Goal: Task Accomplishment & Management: Manage account settings

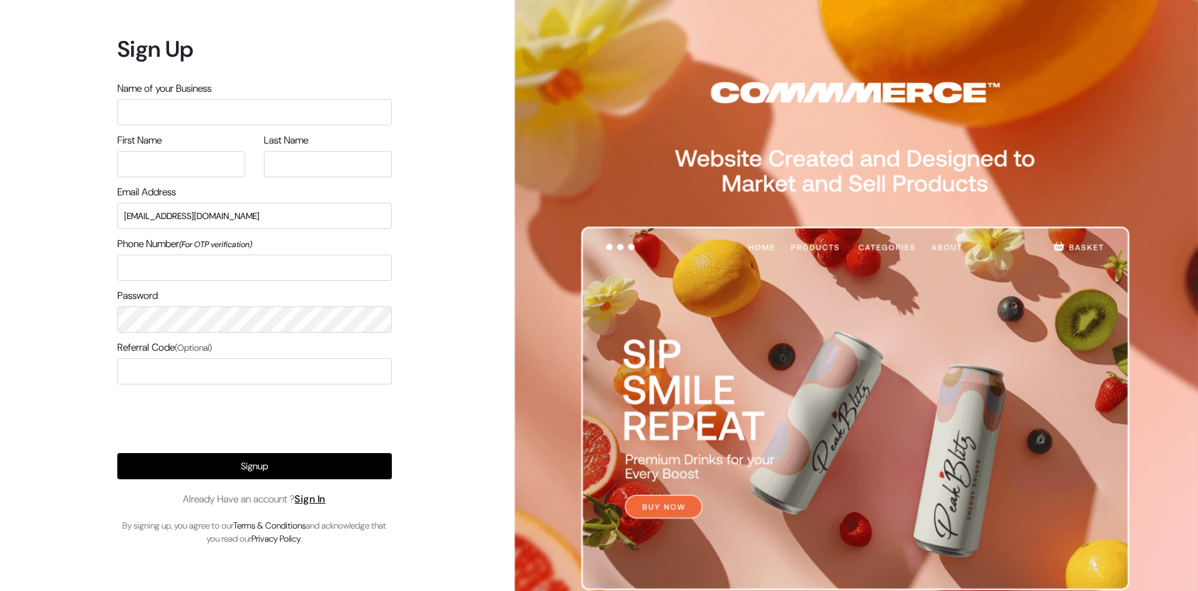
click at [199, 114] on input "text" at bounding box center [254, 112] width 275 height 26
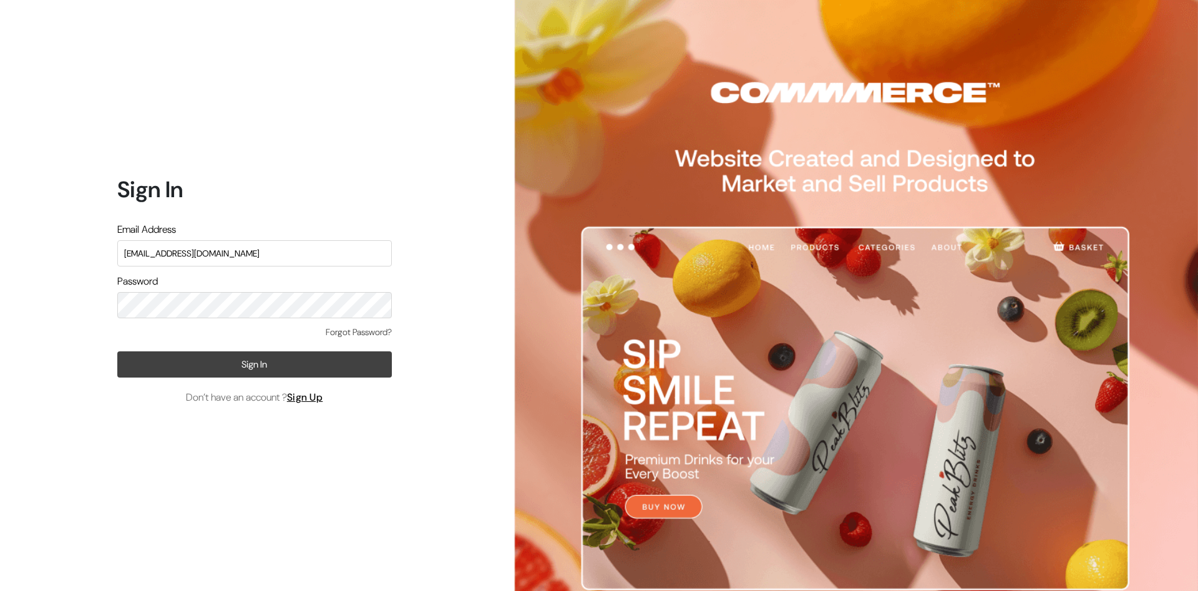
type input "[EMAIL_ADDRESS][DOMAIN_NAME]"
click at [252, 366] on button "Sign In" at bounding box center [254, 364] width 275 height 26
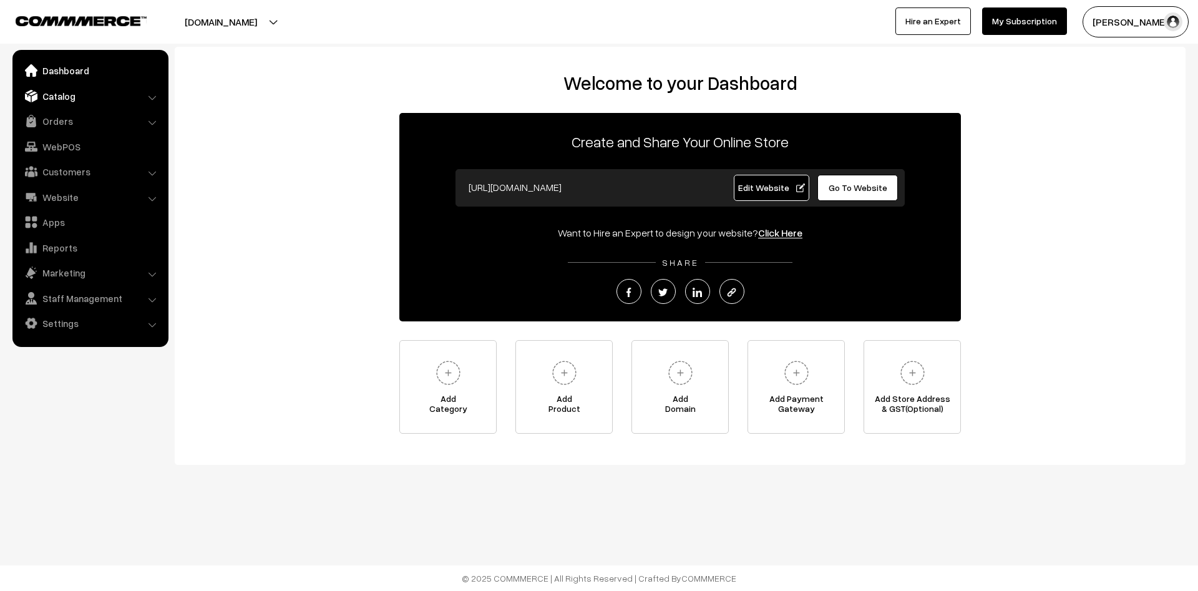
click at [64, 100] on link "Catalog" at bounding box center [90, 96] width 149 height 22
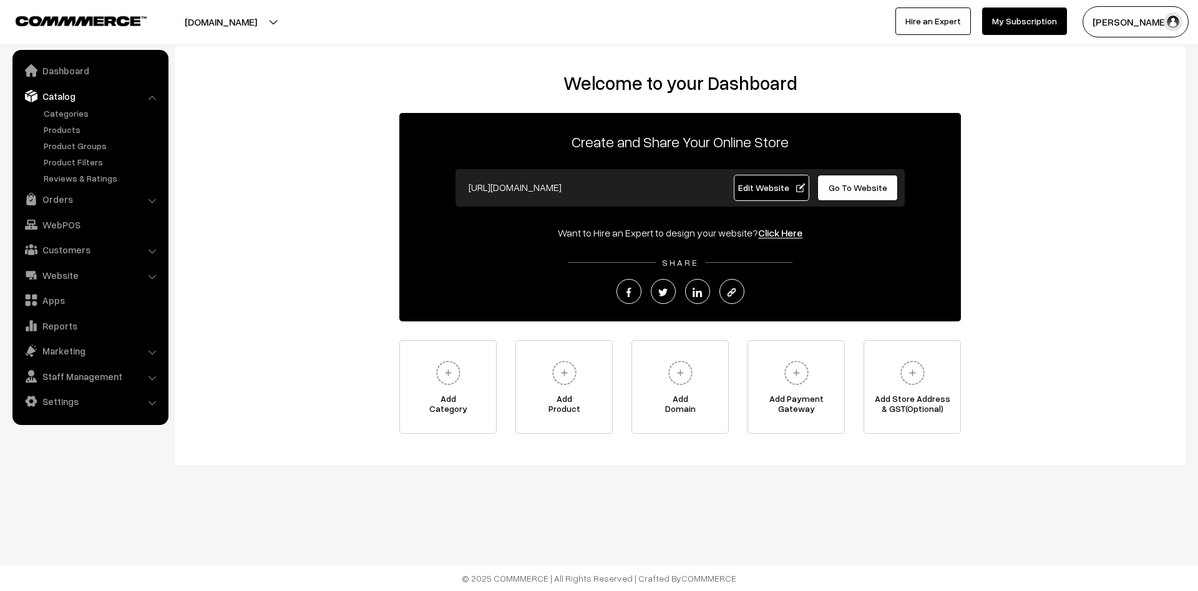
click at [205, 117] on div "Welcome to your Dashboard Create and Share Your Online Store https://leenagalle…" at bounding box center [680, 253] width 986 height 362
drag, startPoint x: 228, startPoint y: 112, endPoint x: 235, endPoint y: 131, distance: 20.7
click at [228, 112] on div "Welcome to your Dashboard Create and Share Your Online Store https://leenagalle…" at bounding box center [680, 253] width 986 height 362
click at [867, 490] on div "Welcome to your Dashboard Create and Share Your Online Store https://leenagalle…" at bounding box center [599, 273] width 1198 height 546
click at [1087, 214] on div "Welcome to your Dashboard Create and Share Your Online Store https://leenagalle…" at bounding box center [680, 253] width 986 height 362
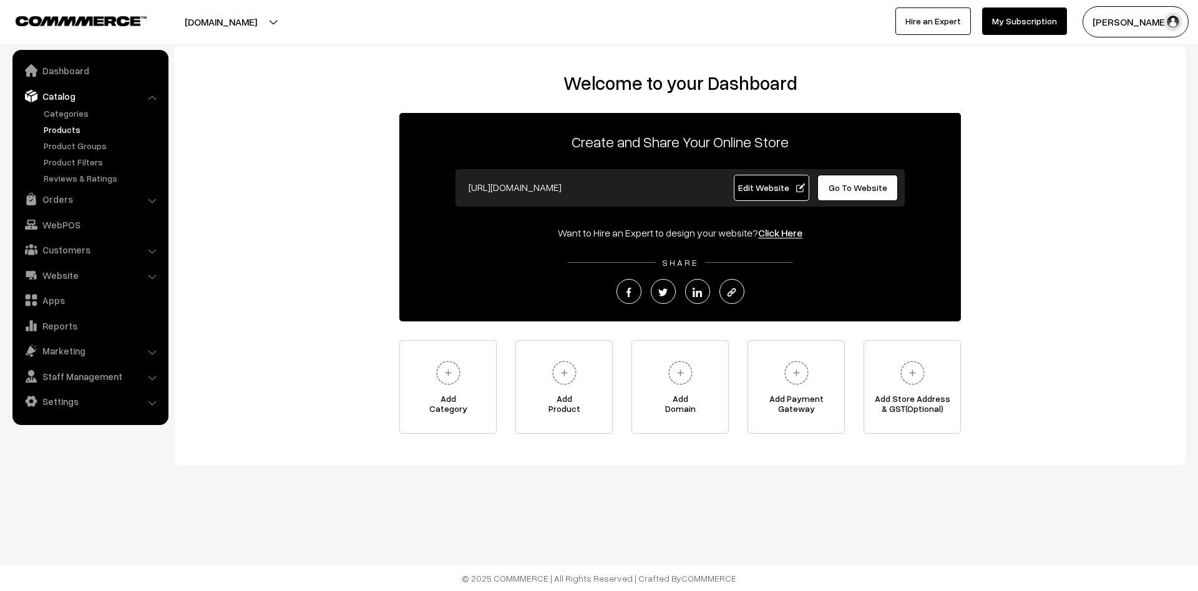
click at [79, 126] on link "Products" at bounding box center [103, 129] width 124 height 13
